Goal: Task Accomplishment & Management: Use online tool/utility

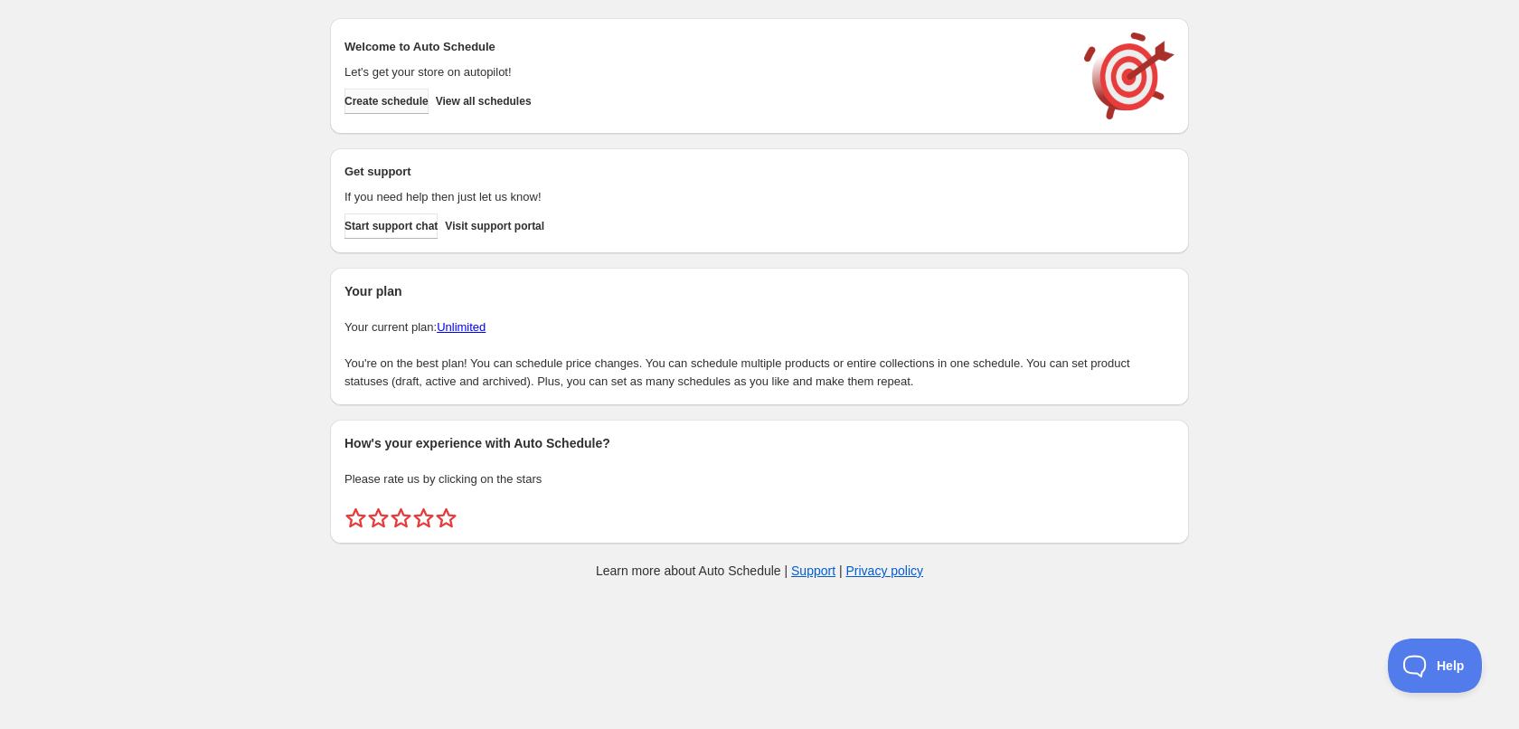
click at [423, 104] on span "Create schedule" at bounding box center [387, 101] width 84 height 14
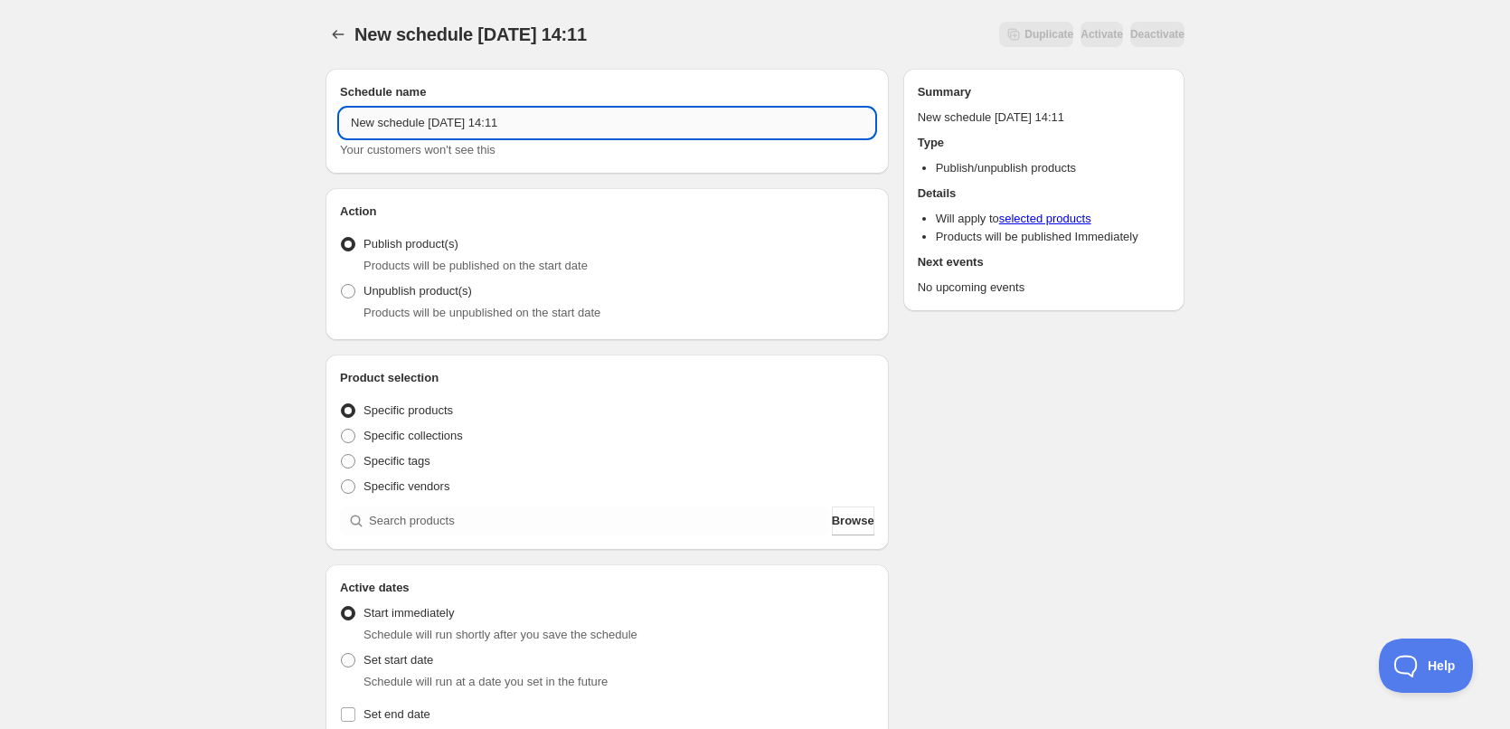
click at [580, 111] on input "New schedule Oct 04 2025 14:11" at bounding box center [607, 123] width 534 height 29
type input "06/10/2025"
click at [374, 462] on span "Specific tags" at bounding box center [397, 461] width 67 height 14
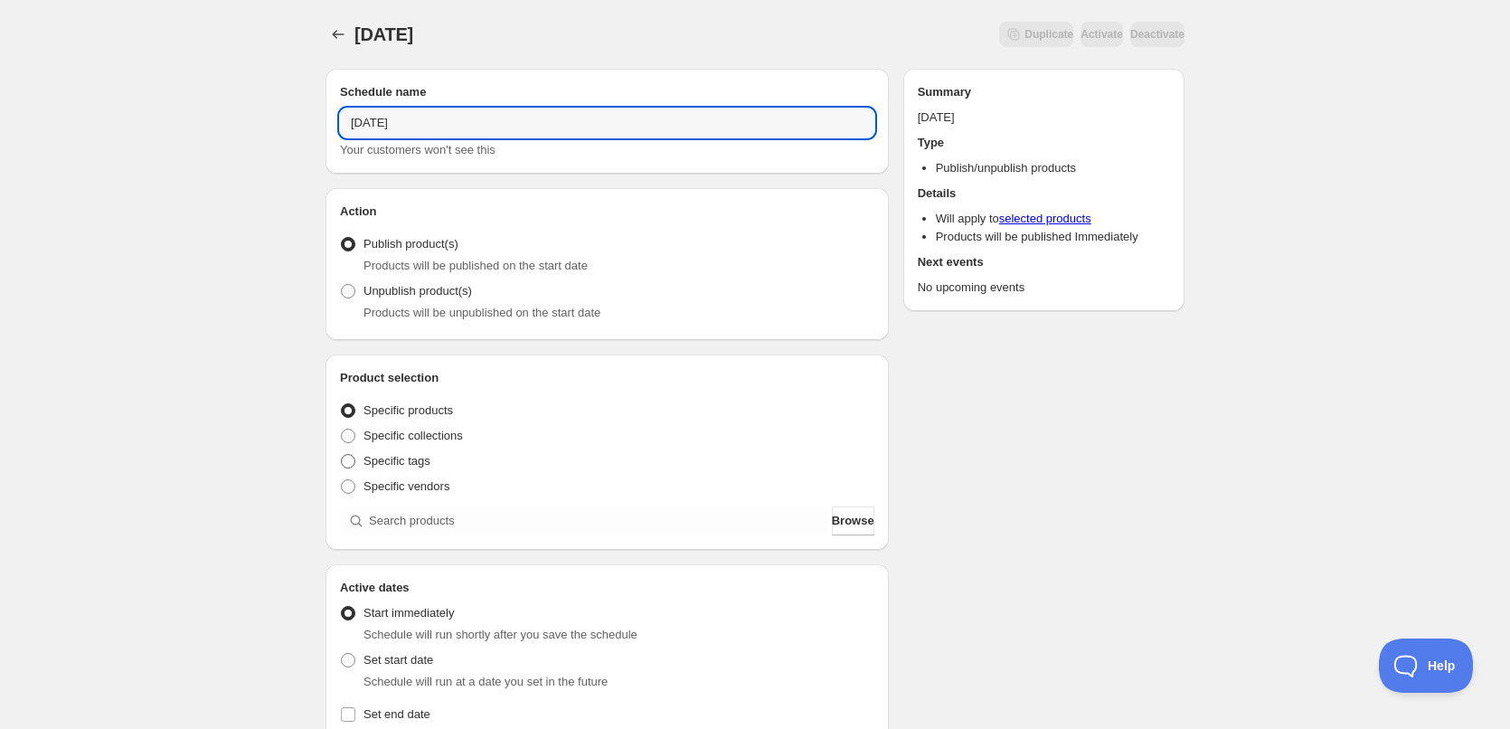
click at [342, 455] on input "Specific tags" at bounding box center [341, 454] width 1 height 1
radio input "true"
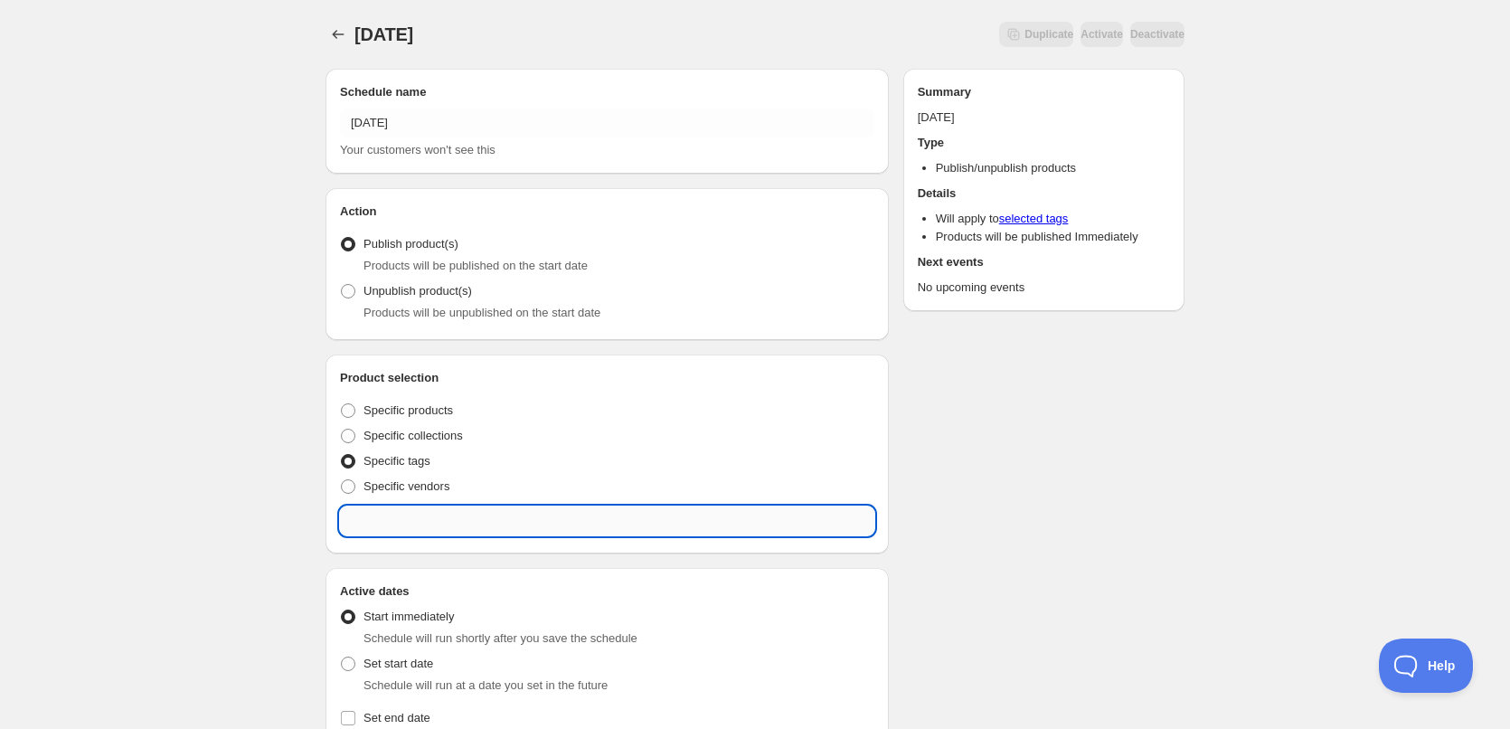
click at [458, 532] on input "text" at bounding box center [607, 520] width 534 height 29
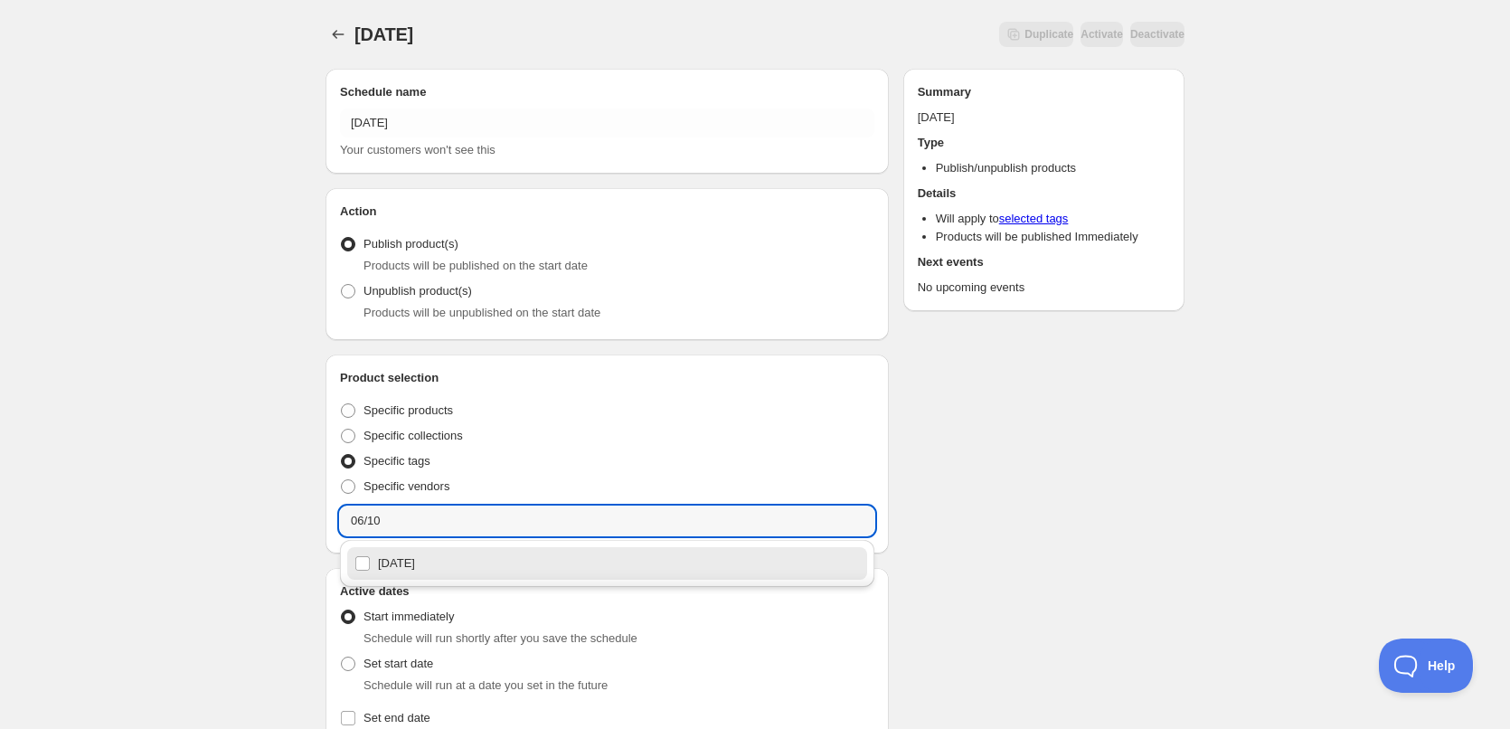
click at [410, 565] on div "06/10/2025" at bounding box center [606, 563] width 505 height 25
type input "06/10/2025"
checkbox input "true"
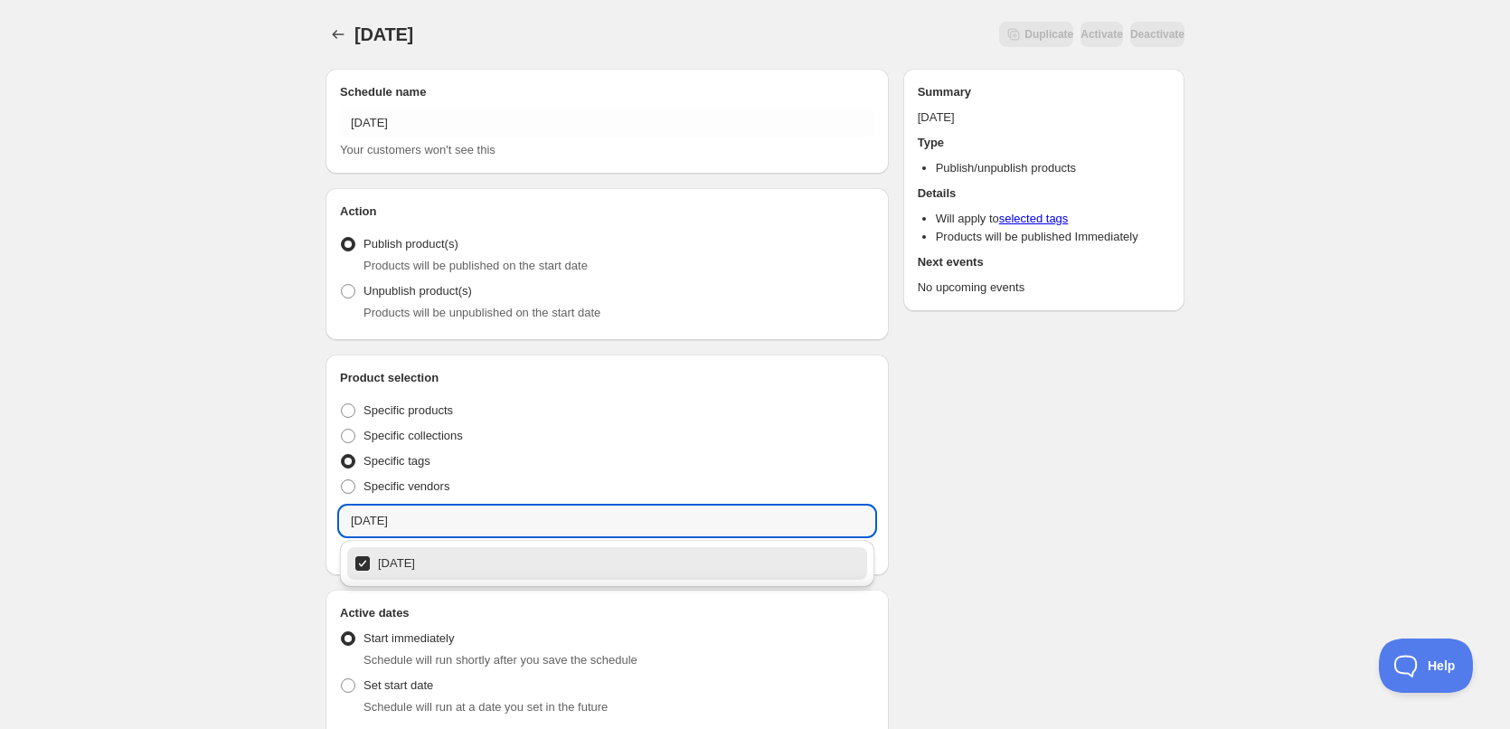
type input "06/10/2025"
click at [225, 304] on div "06/10/2025. This page is ready 06/10/2025 Duplicate Activate Deactivate More ac…" at bounding box center [755, 701] width 1510 height 1403
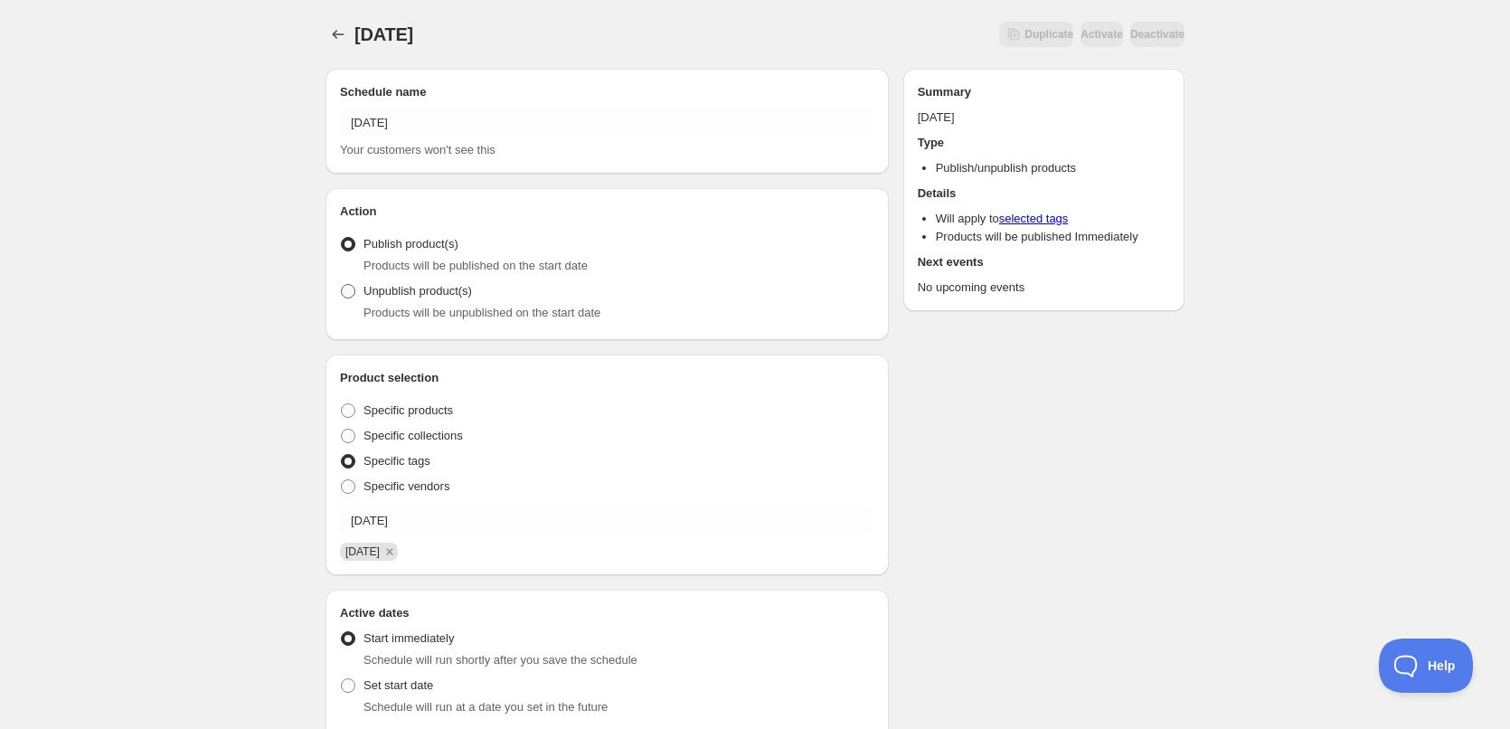
scroll to position [543, 0]
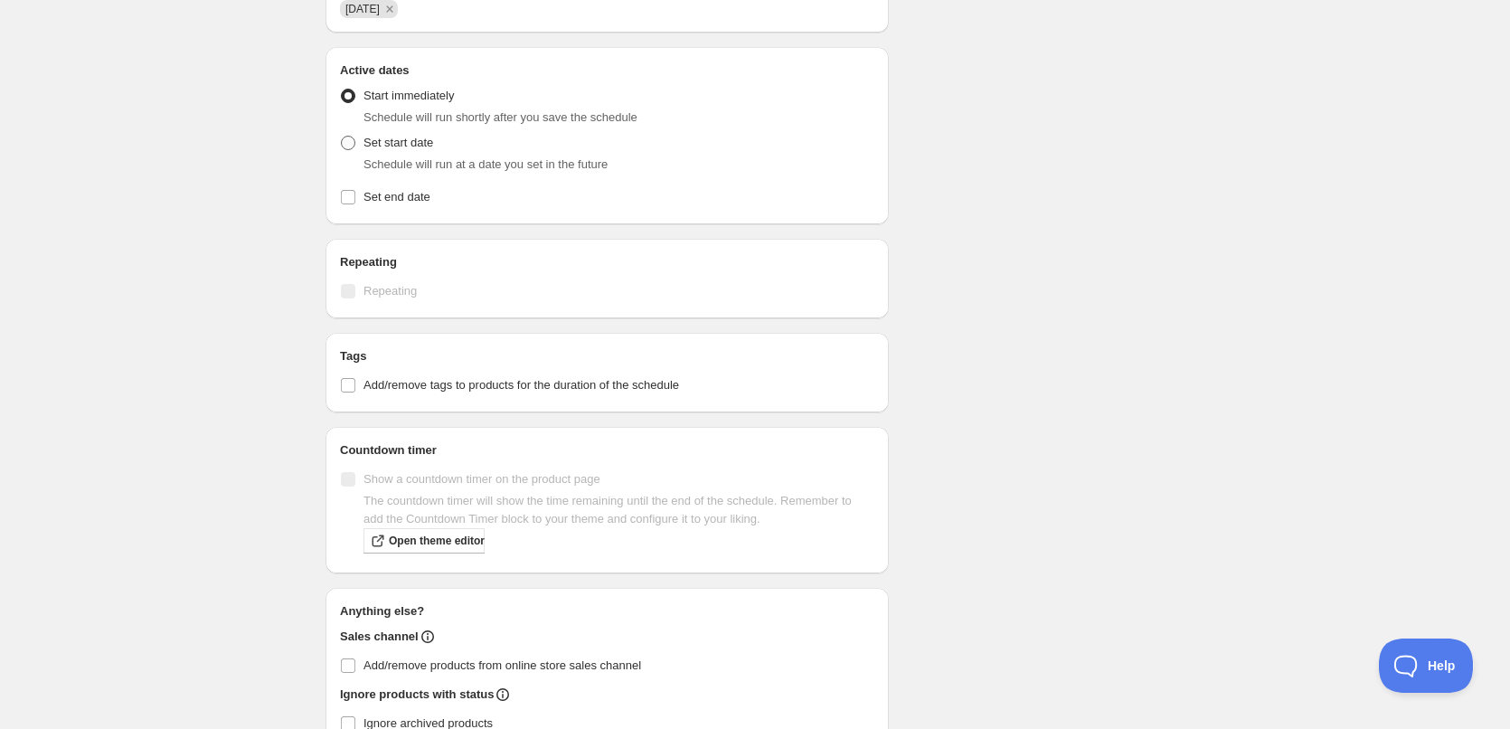
click at [360, 152] on label "Set start date" at bounding box center [386, 142] width 93 height 25
click at [342, 137] on input "Set start date" at bounding box center [341, 136] width 1 height 1
radio input "true"
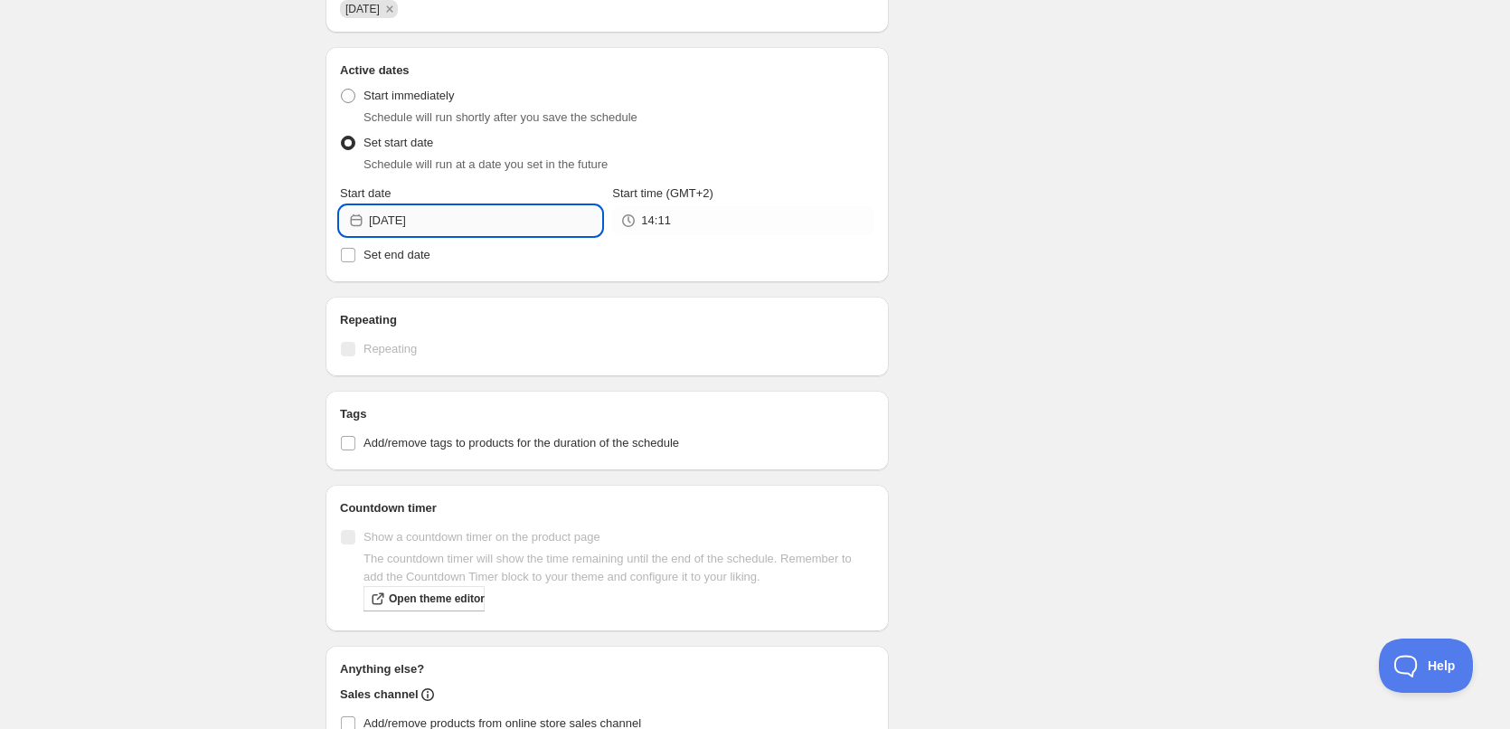
click at [501, 224] on input "2025-10-04" at bounding box center [485, 220] width 232 height 29
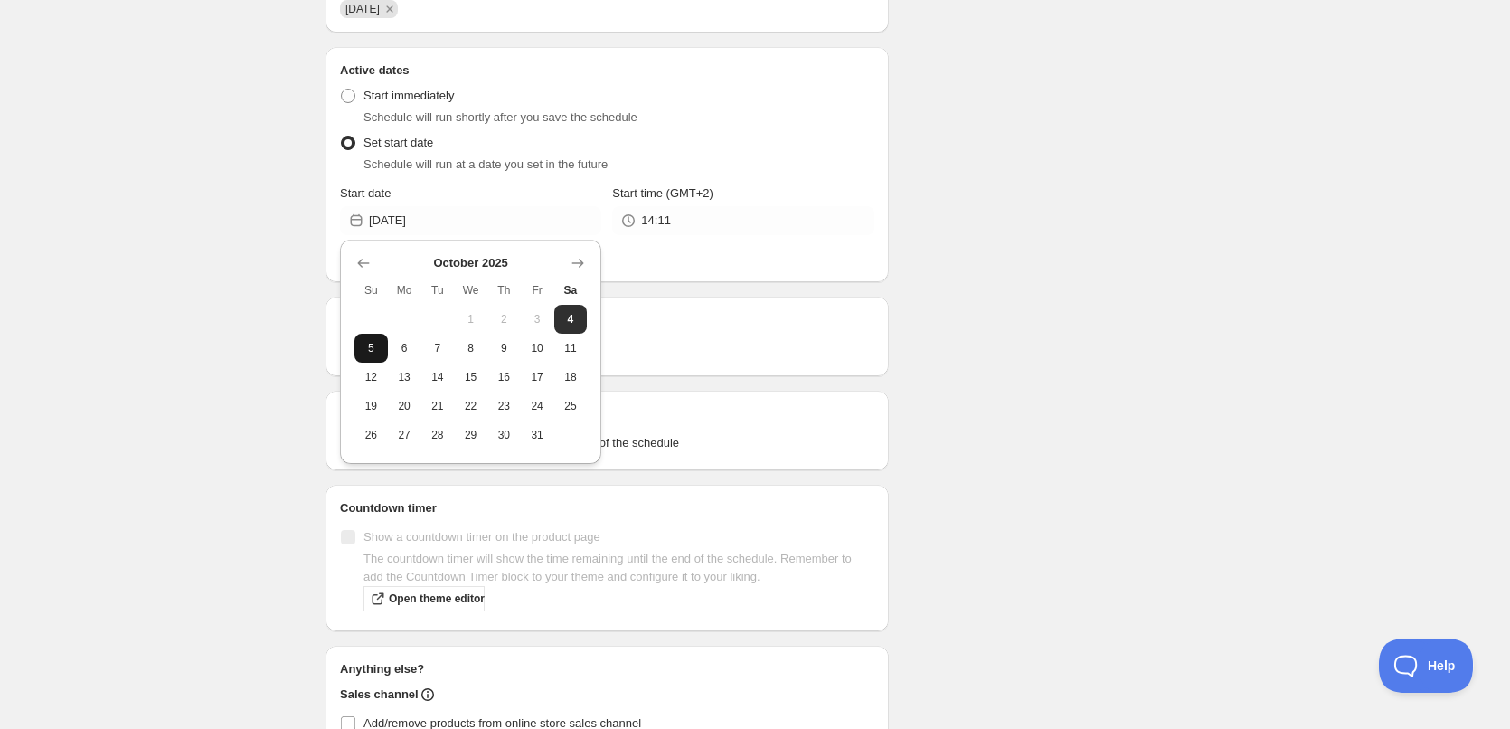
click at [372, 354] on span "5" at bounding box center [371, 348] width 19 height 14
type input "2025-10-05"
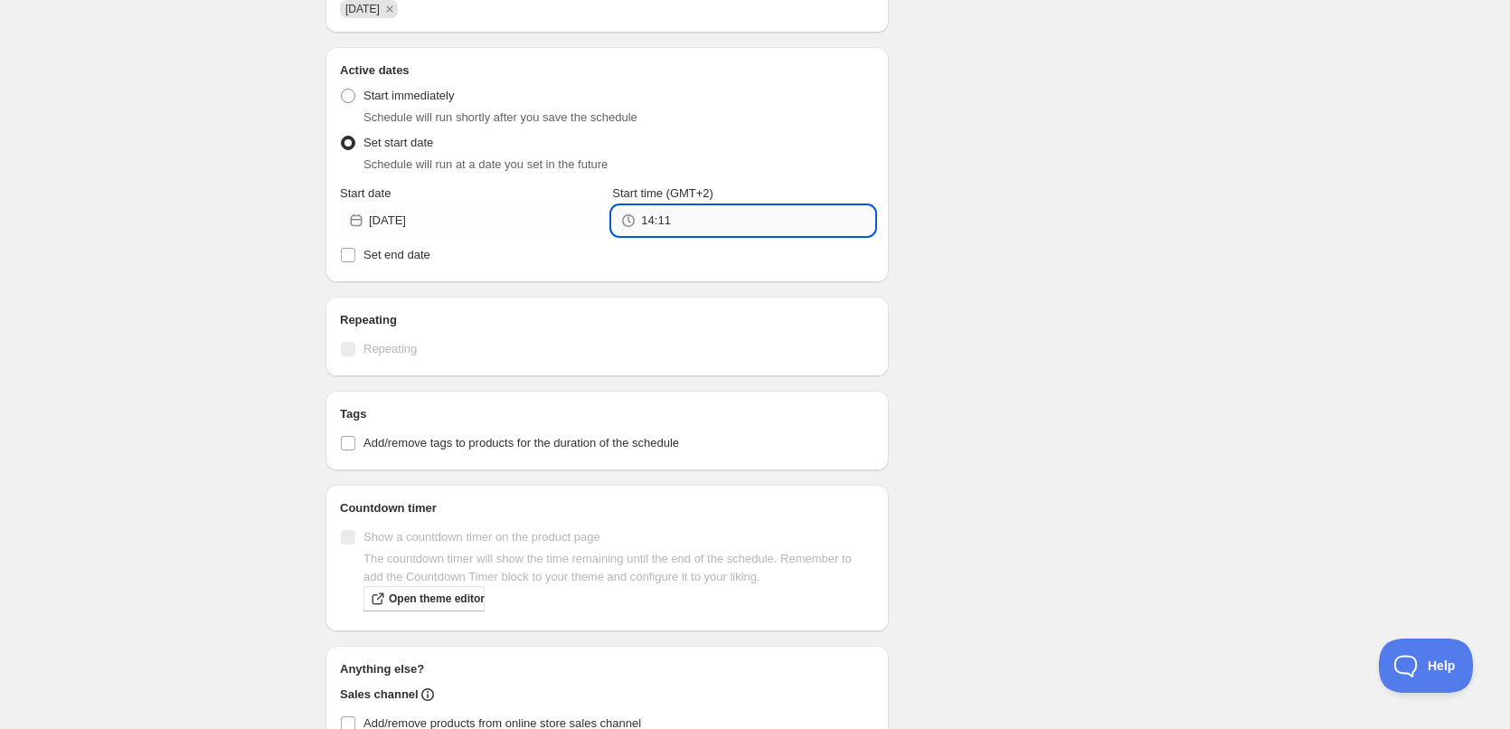
click at [690, 231] on input "14:11" at bounding box center [757, 220] width 232 height 29
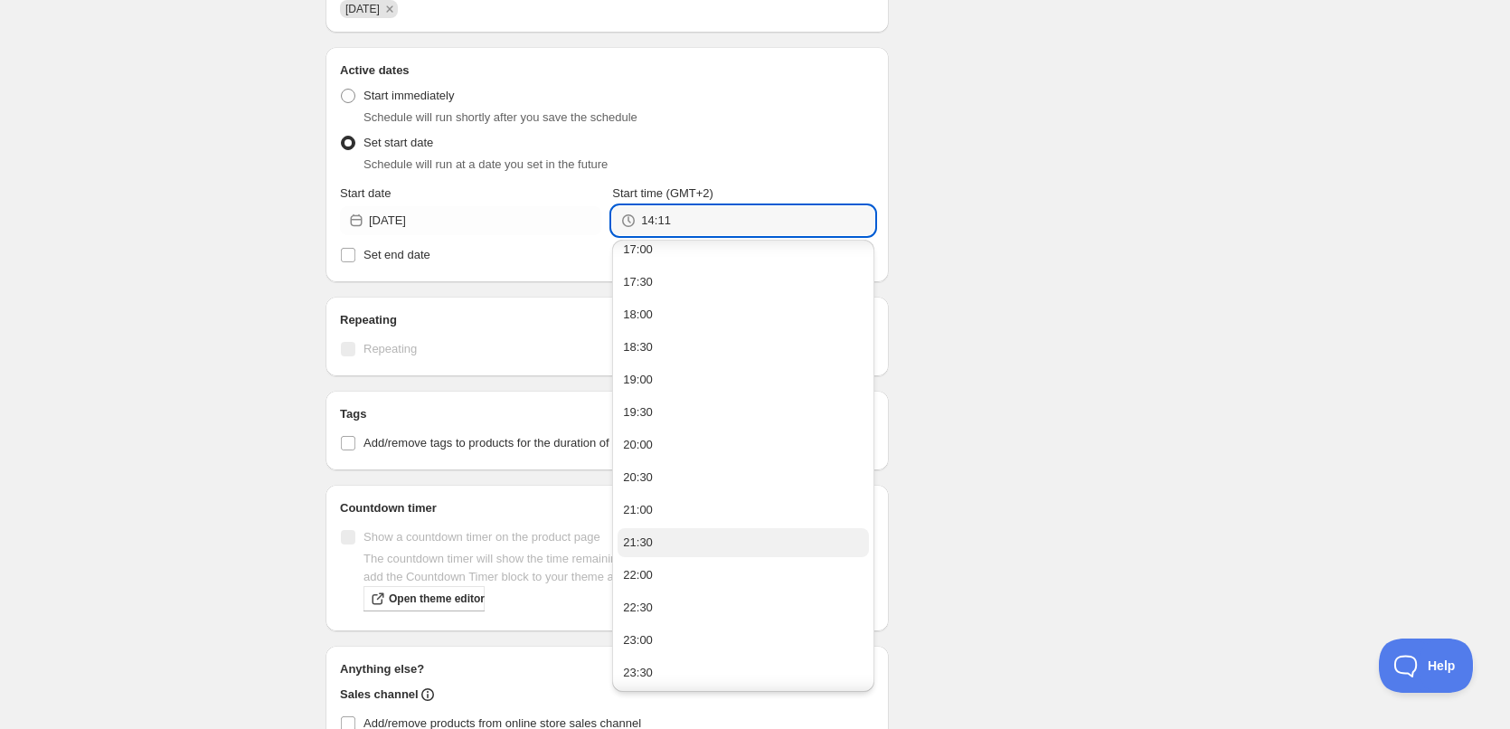
scroll to position [1118, 0]
click at [650, 569] on div "22:00" at bounding box center [638, 574] width 30 height 18
type input "22:00"
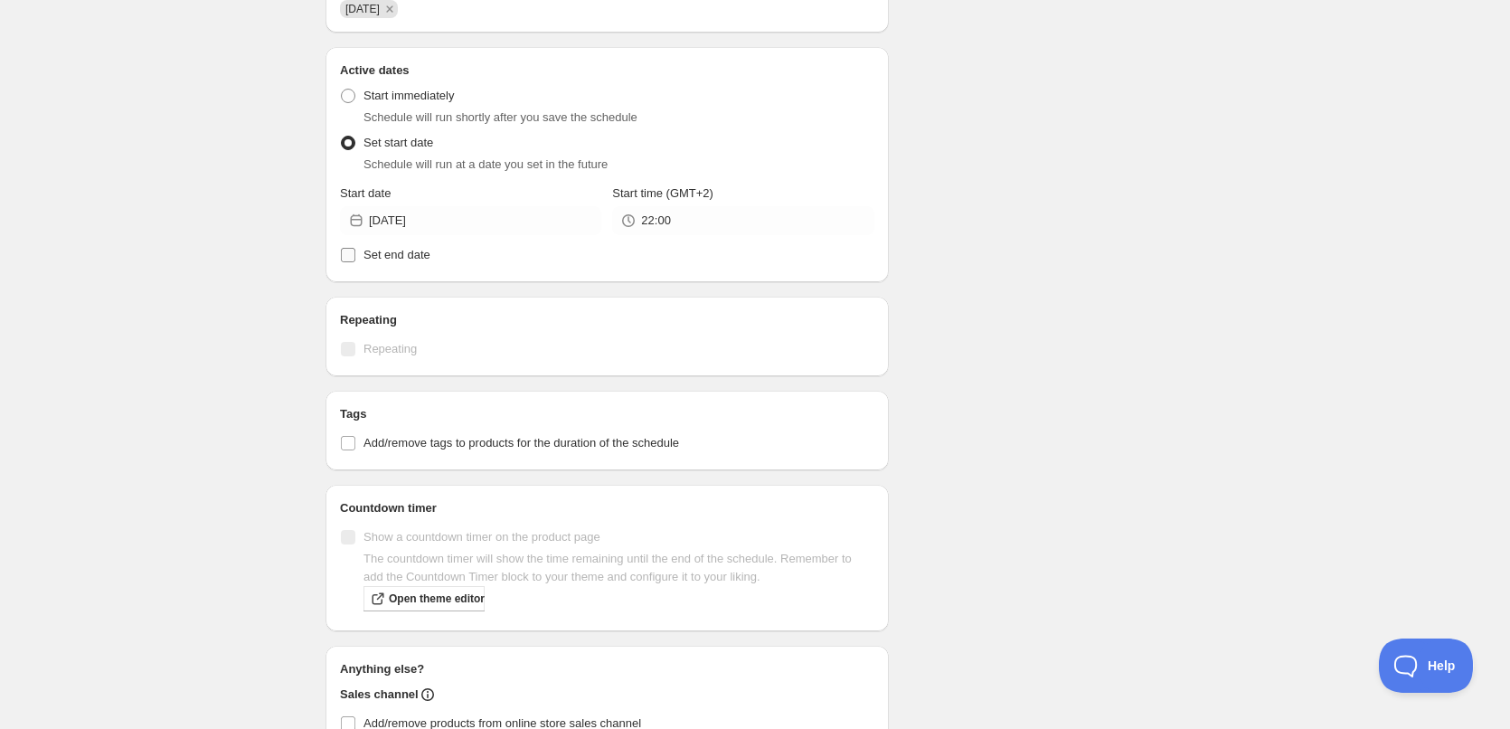
click at [395, 256] on span "Set end date" at bounding box center [397, 255] width 67 height 14
click at [355, 256] on input "Set end date" at bounding box center [348, 255] width 14 height 14
checkbox input "true"
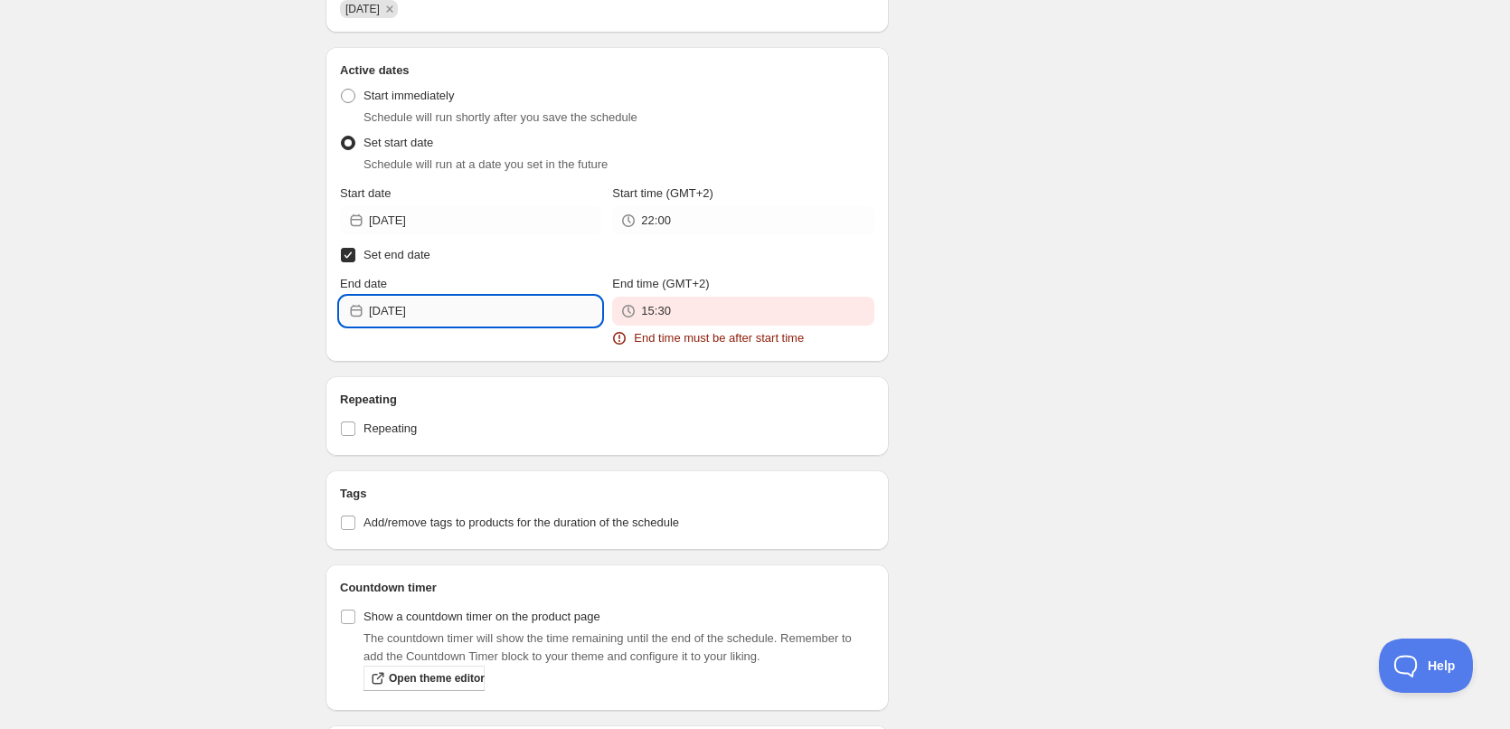
click at [524, 316] on input "2025-10-04" at bounding box center [485, 311] width 232 height 29
click at [410, 436] on span "6" at bounding box center [404, 438] width 19 height 14
type input "2025-10-06"
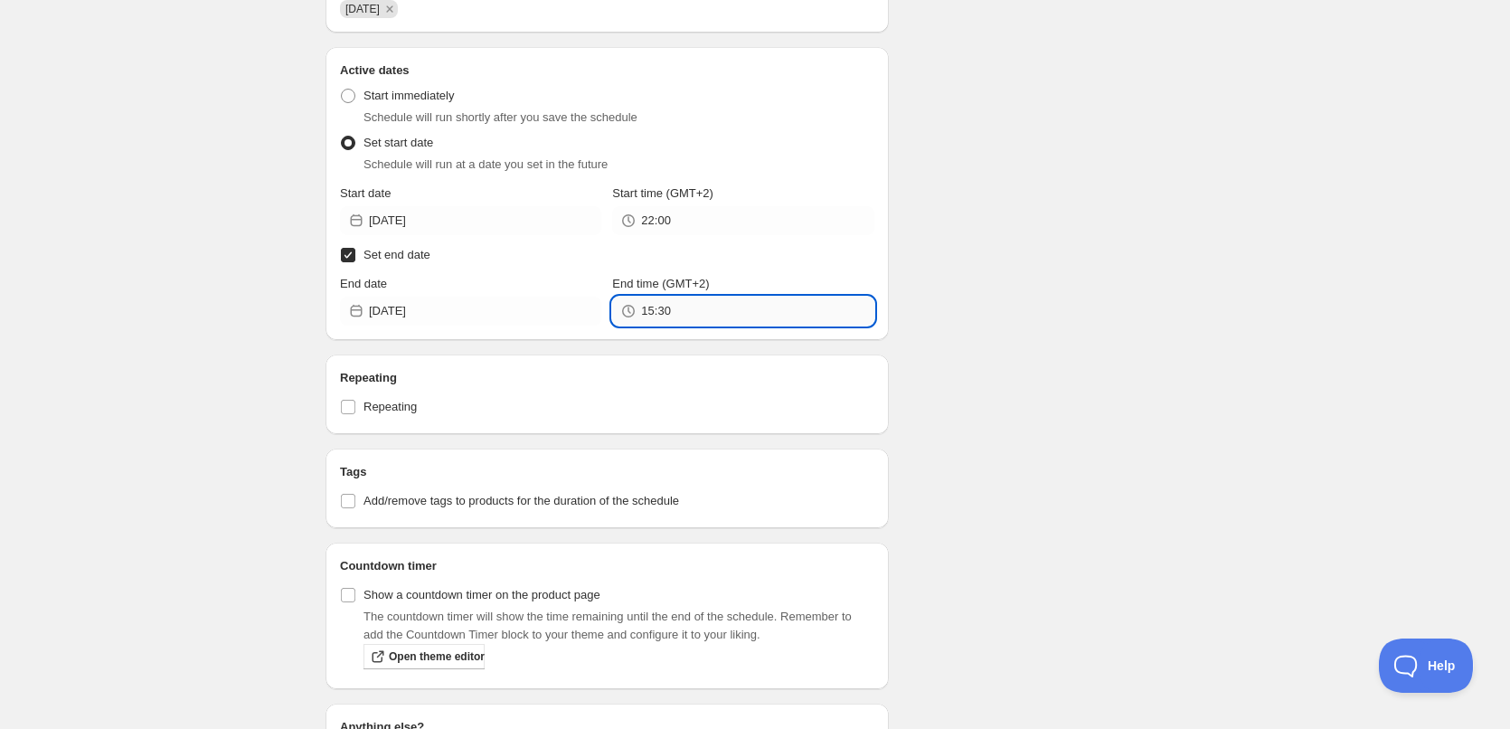
click at [711, 310] on input "15:30" at bounding box center [757, 311] width 232 height 29
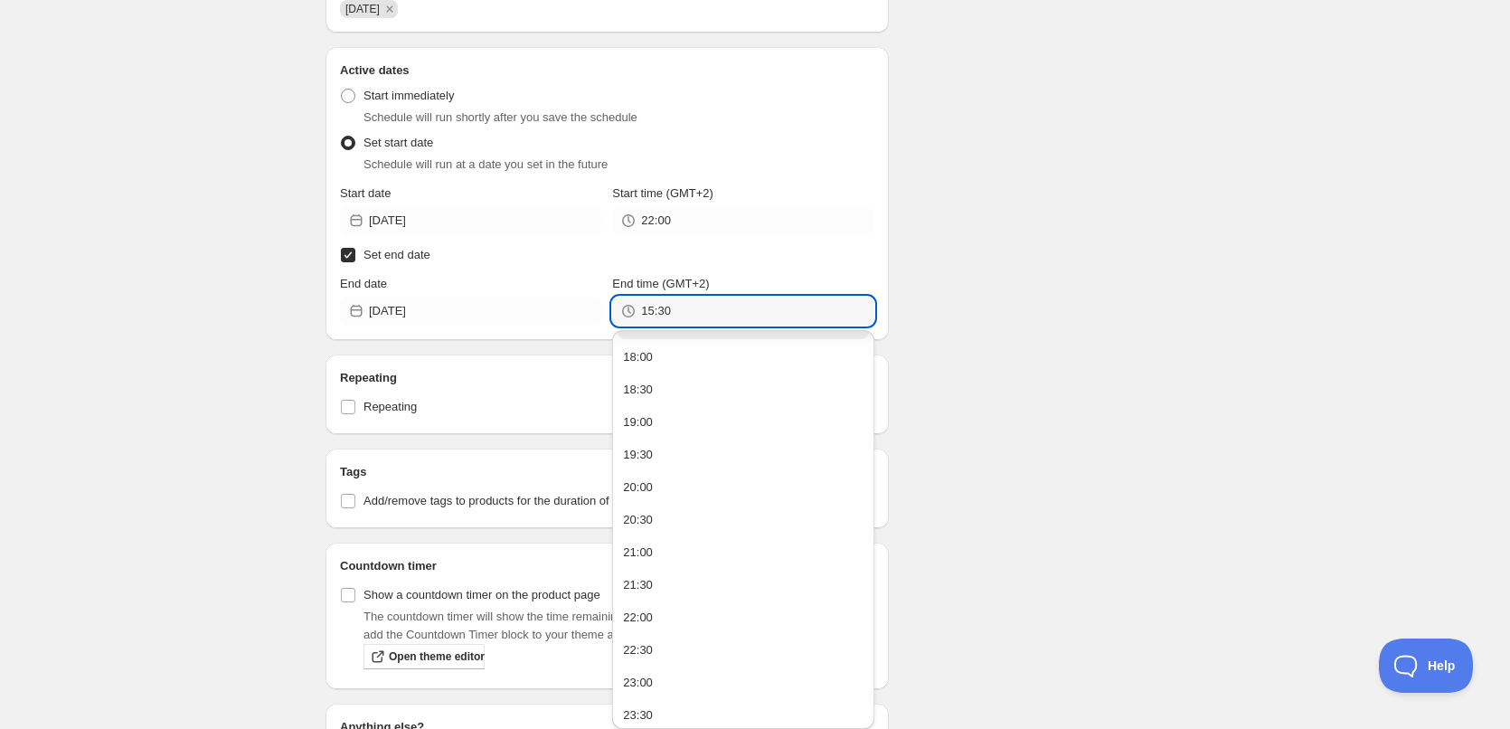
scroll to position [1171, 0]
click at [705, 612] on button "22:00" at bounding box center [743, 611] width 250 height 29
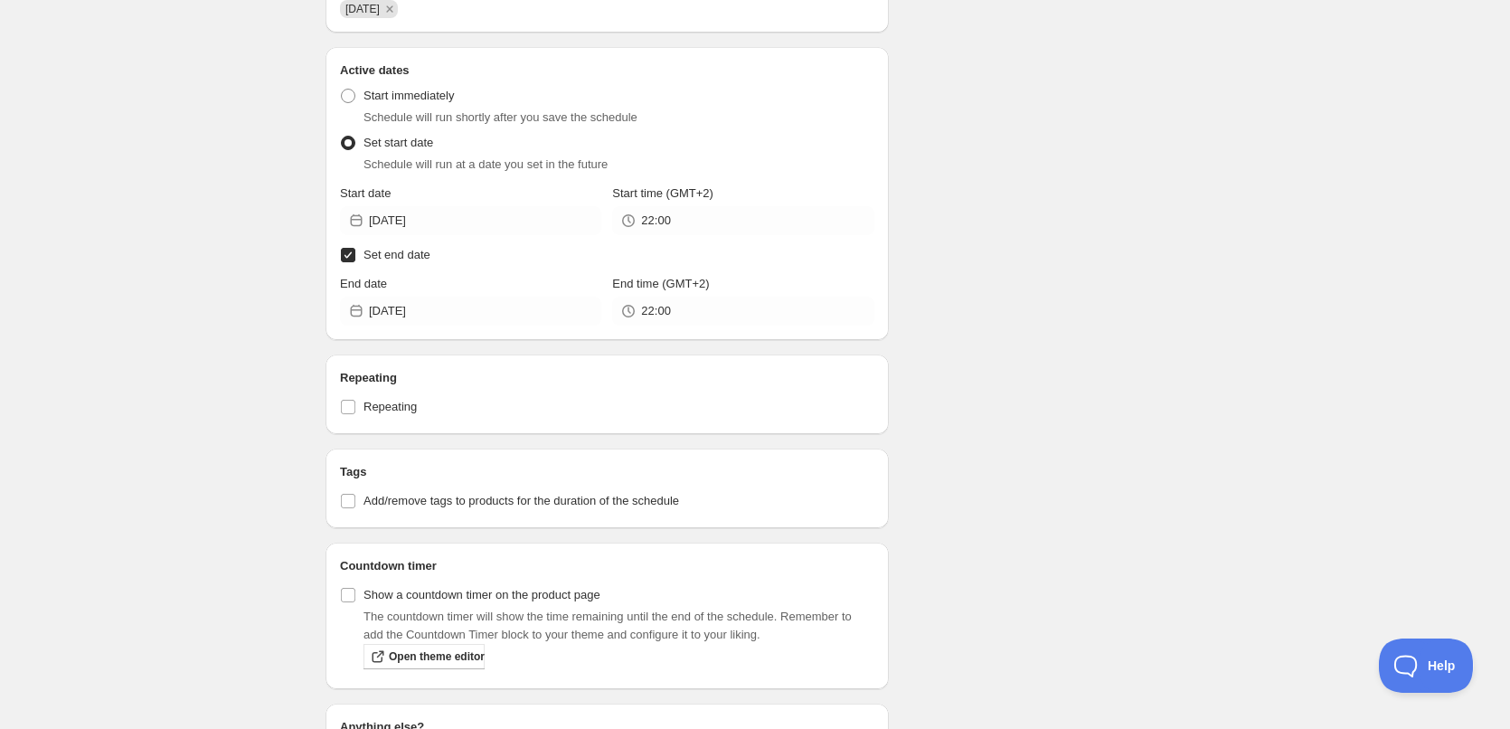
click at [1108, 453] on div "Schedule name 06/10/2025 Your customers won't see this Action Action Publish pr…" at bounding box center [748, 270] width 874 height 1516
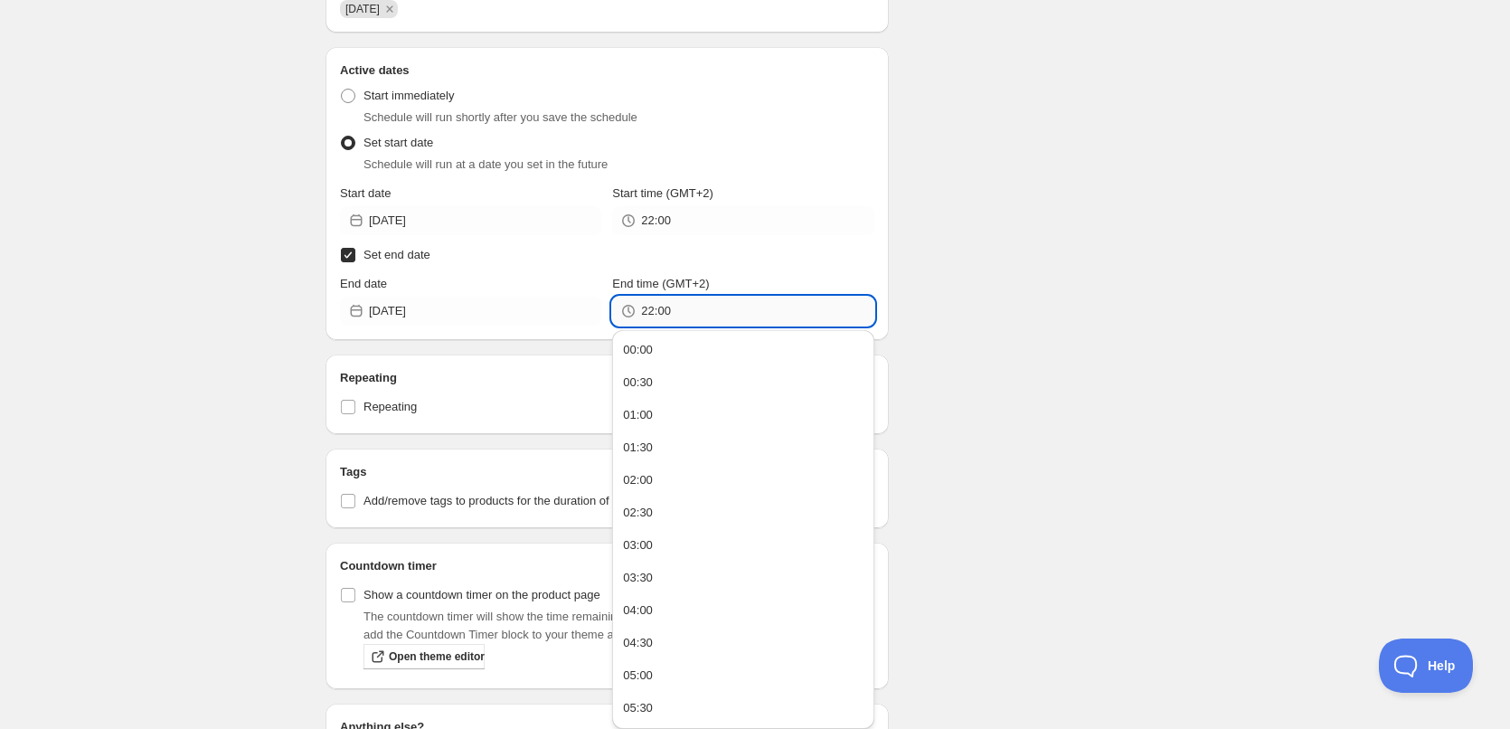
click at [663, 309] on input "22:00" at bounding box center [757, 311] width 232 height 29
type input "22:10"
click at [1000, 205] on div "Schedule name 06/10/2025 Your customers won't see this Action Action Publish pr…" at bounding box center [748, 270] width 874 height 1516
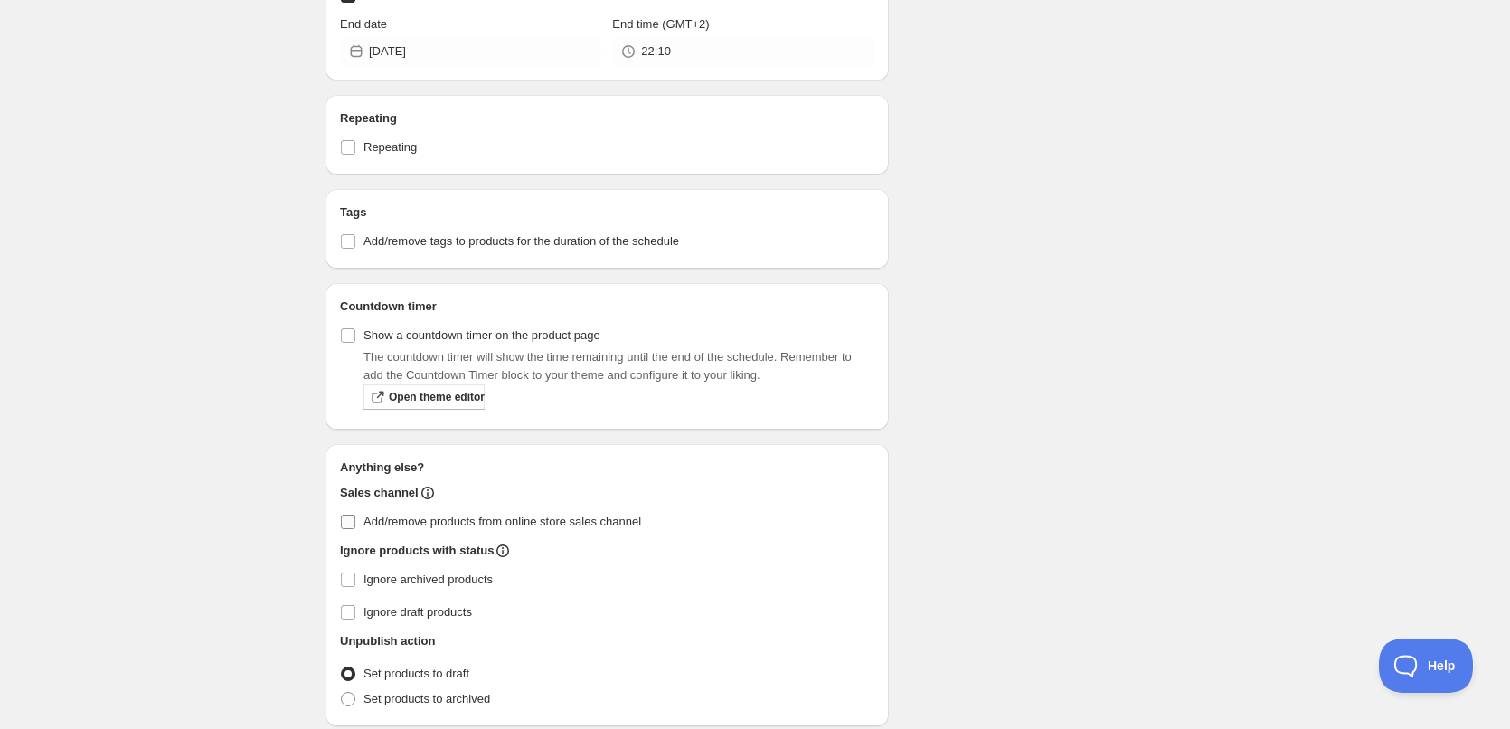
scroll to position [875, 0]
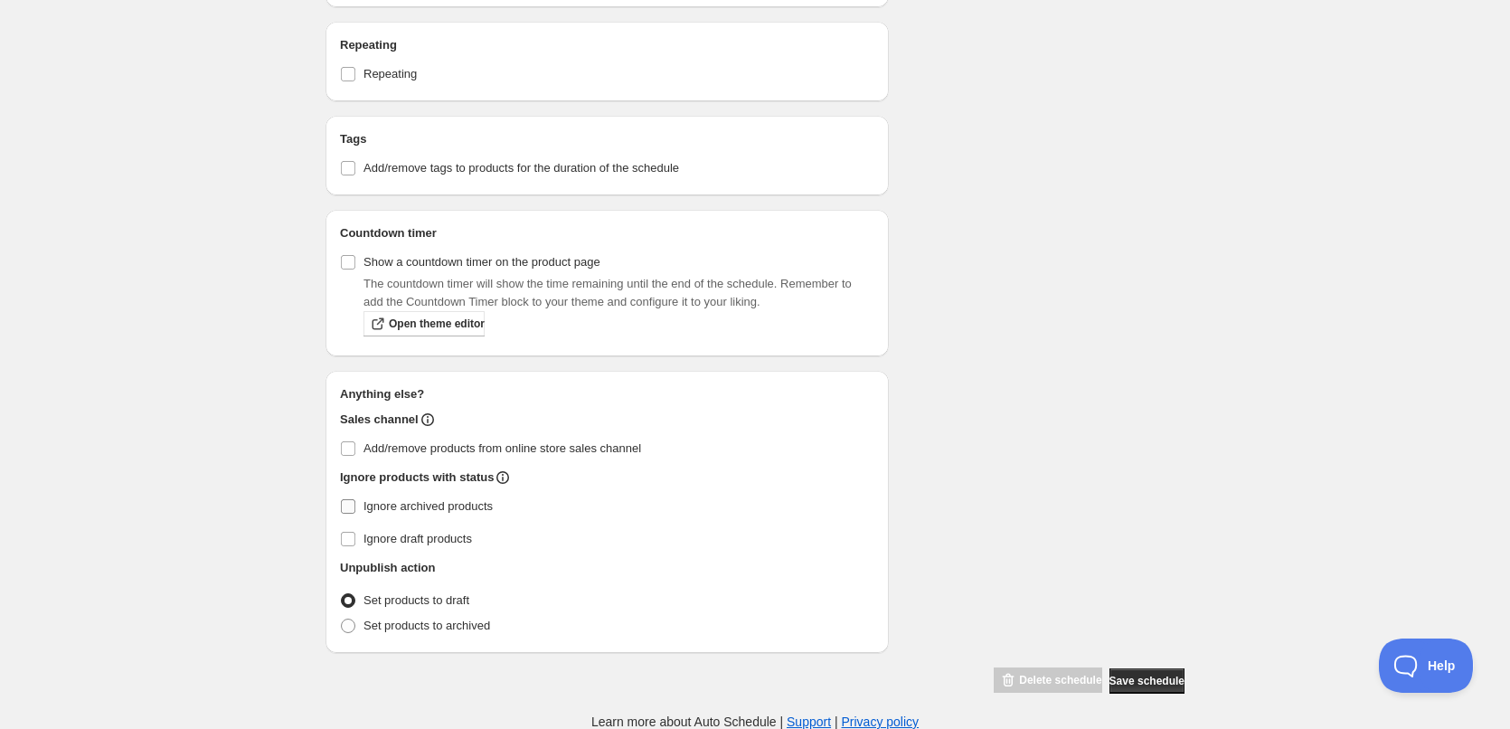
click at [408, 515] on label "Ignore archived products" at bounding box center [607, 506] width 534 height 25
click at [355, 514] on input "Ignore archived products" at bounding box center [348, 506] width 14 height 14
checkbox input "true"
click at [426, 632] on span "Set products to archived" at bounding box center [427, 626] width 127 height 18
click at [342, 619] on input "Set products to archived" at bounding box center [341, 619] width 1 height 1
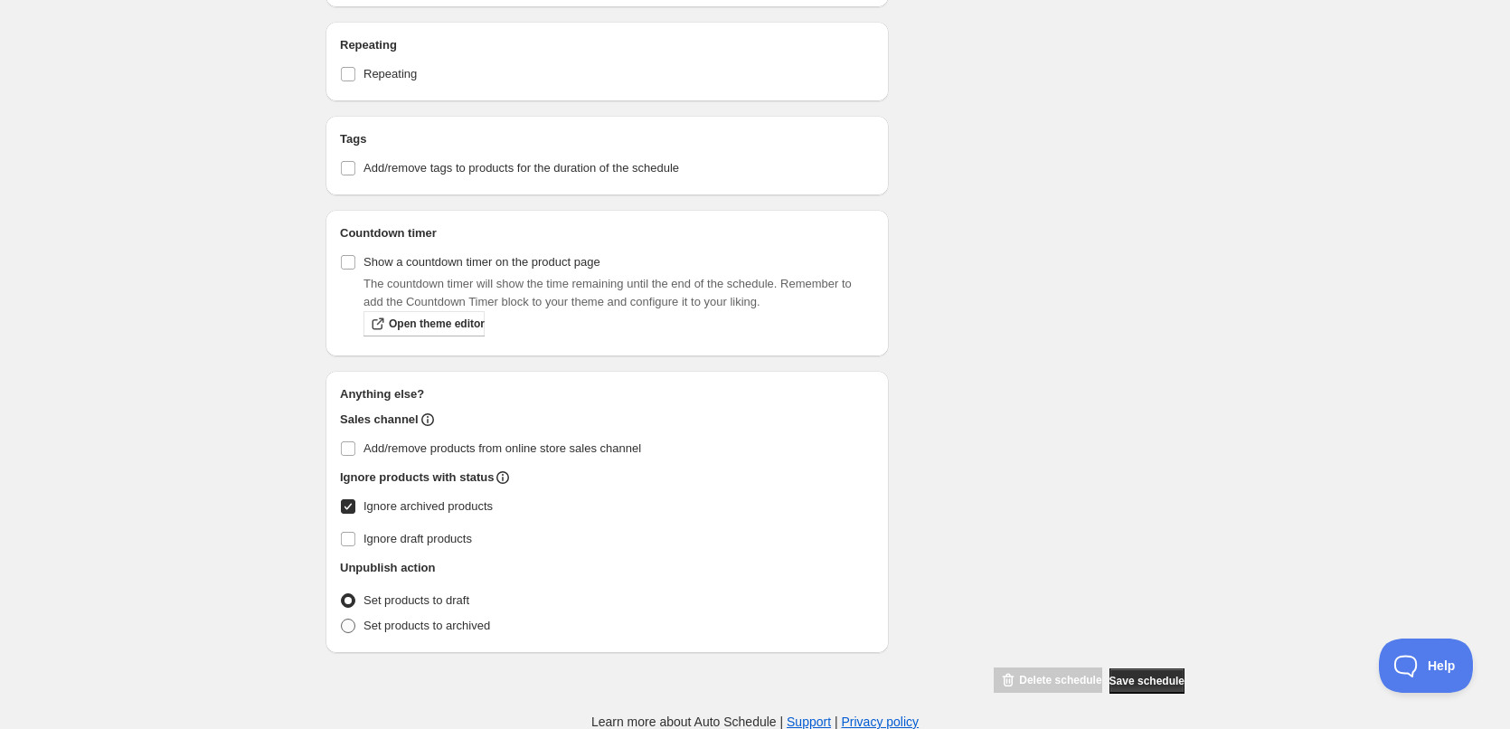
radio input "true"
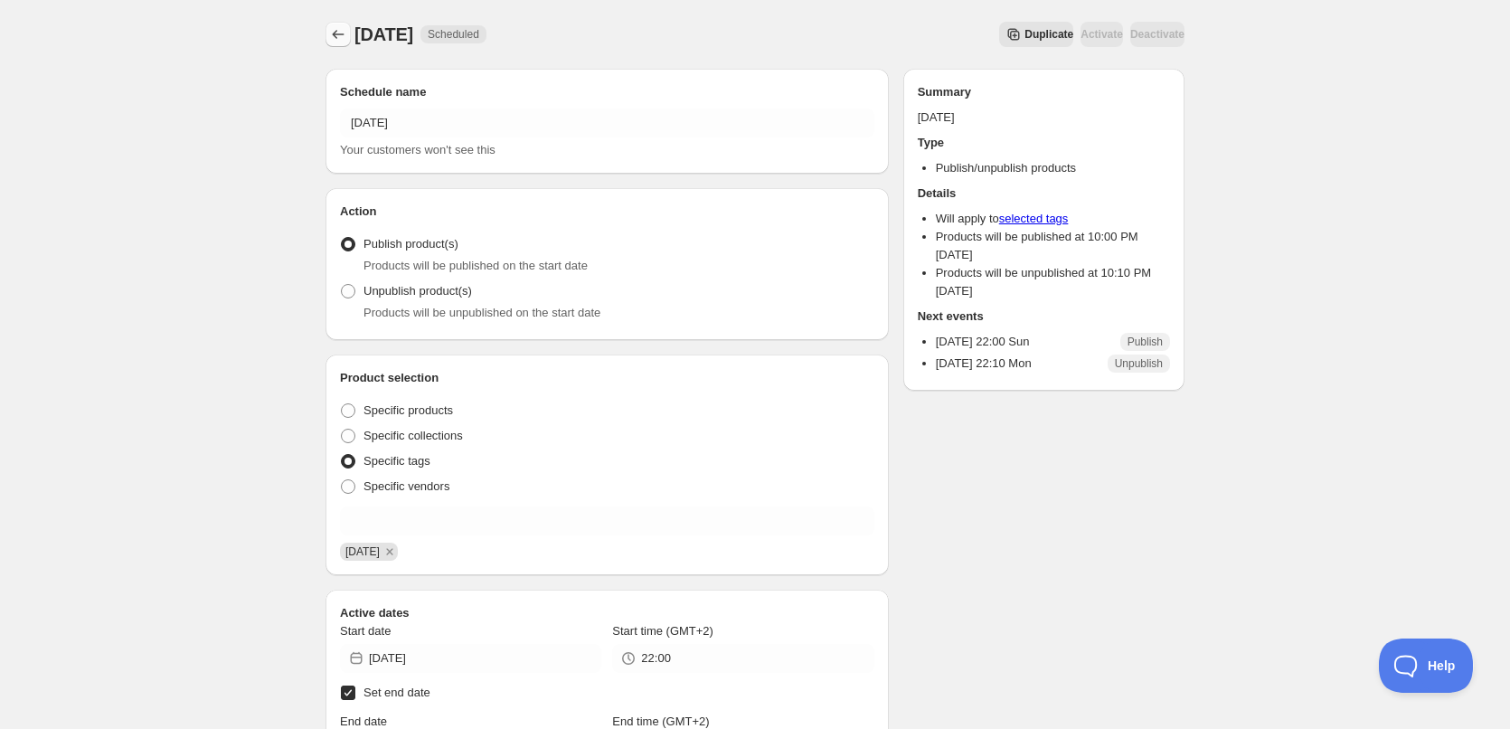
click at [334, 29] on icon "Schedules" at bounding box center [338, 34] width 18 height 18
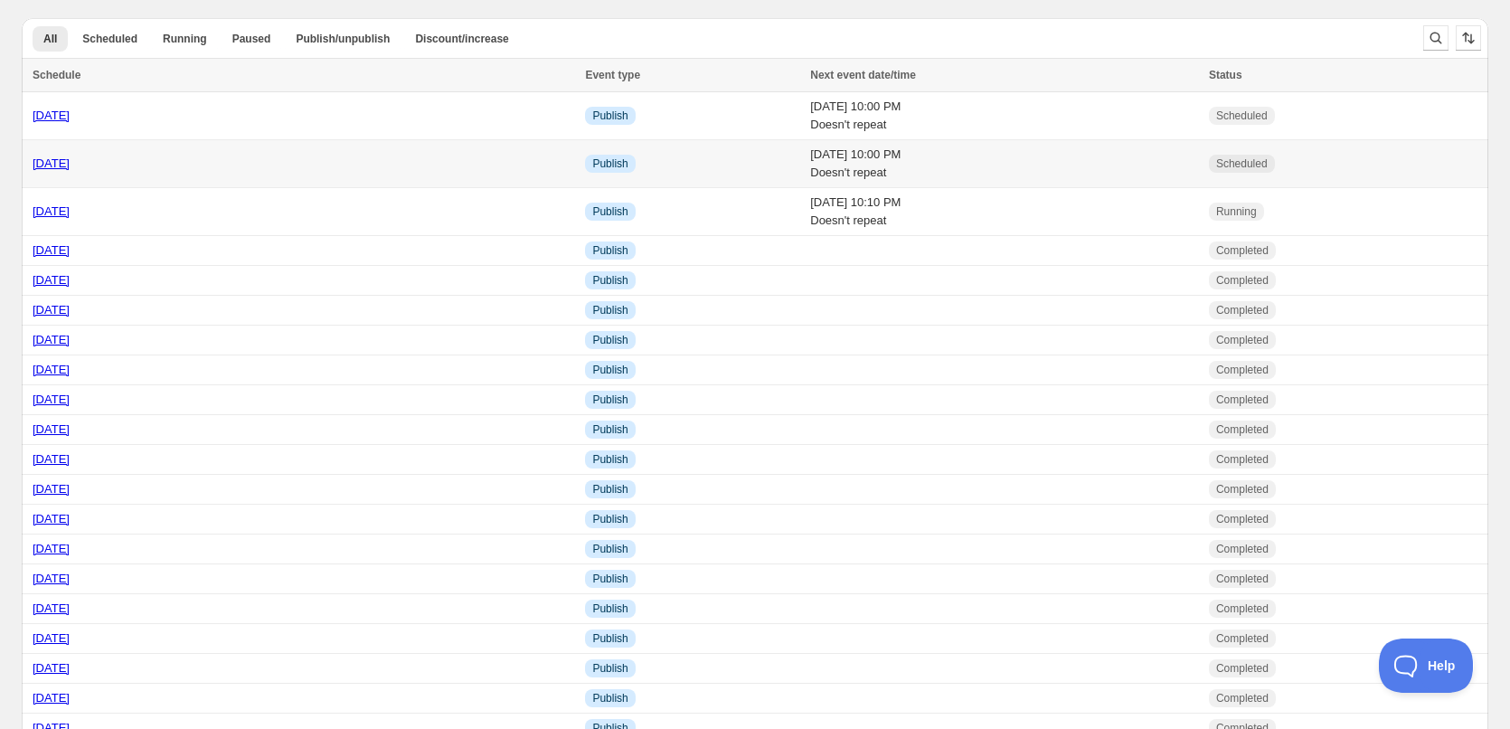
click at [458, 157] on div "05/10/2025" at bounding box center [304, 164] width 542 height 18
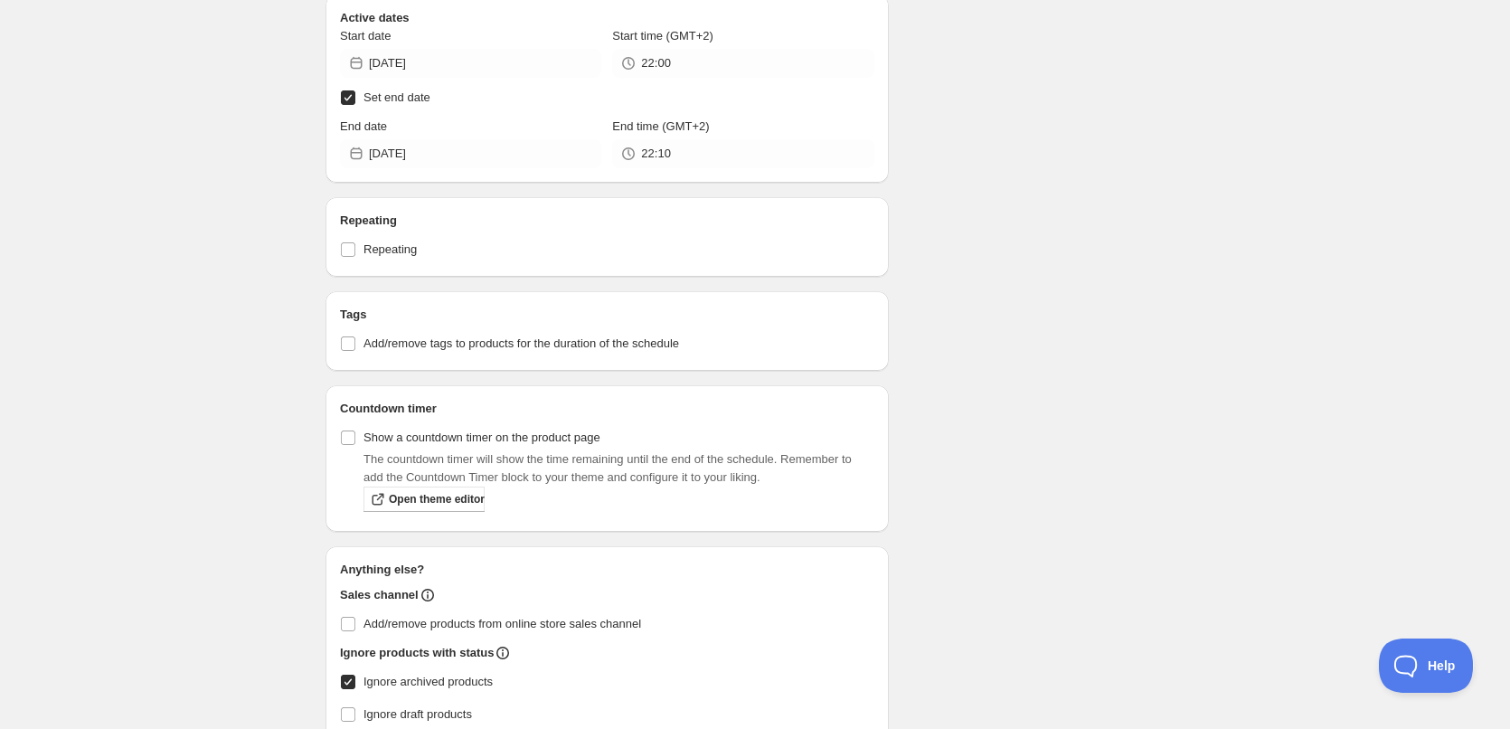
scroll to position [770, 0]
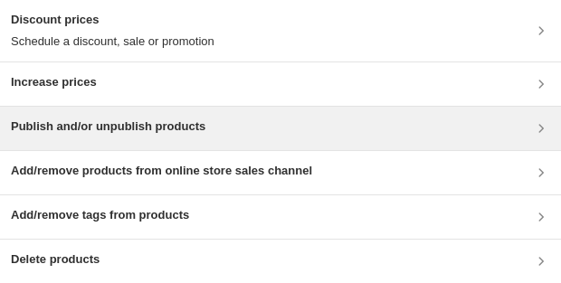
click at [144, 129] on h3 "Publish and/or unpublish products" at bounding box center [108, 127] width 194 height 18
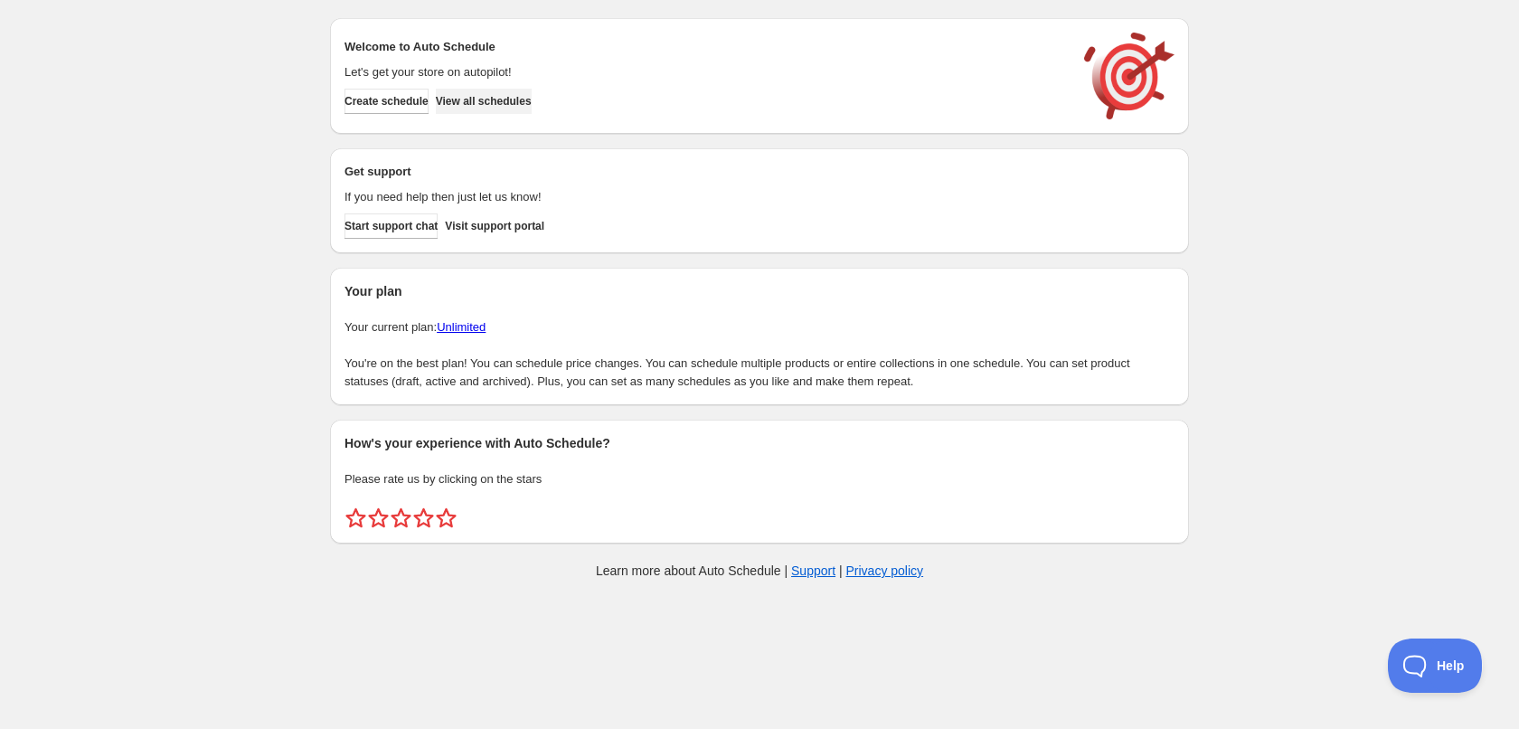
click at [482, 107] on span "View all schedules" at bounding box center [484, 101] width 96 height 14
